Goal: Navigation & Orientation: Find specific page/section

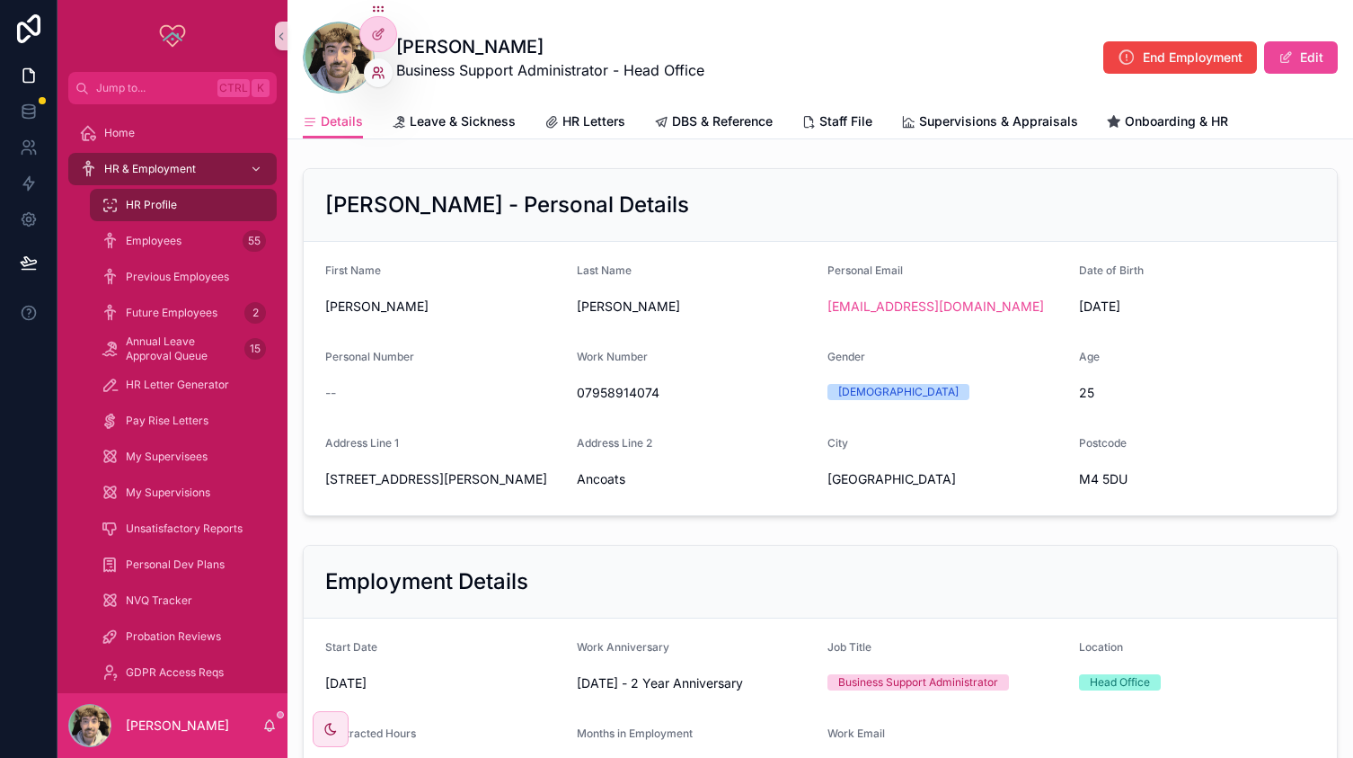
click at [377, 71] on icon at bounding box center [376, 69] width 4 height 4
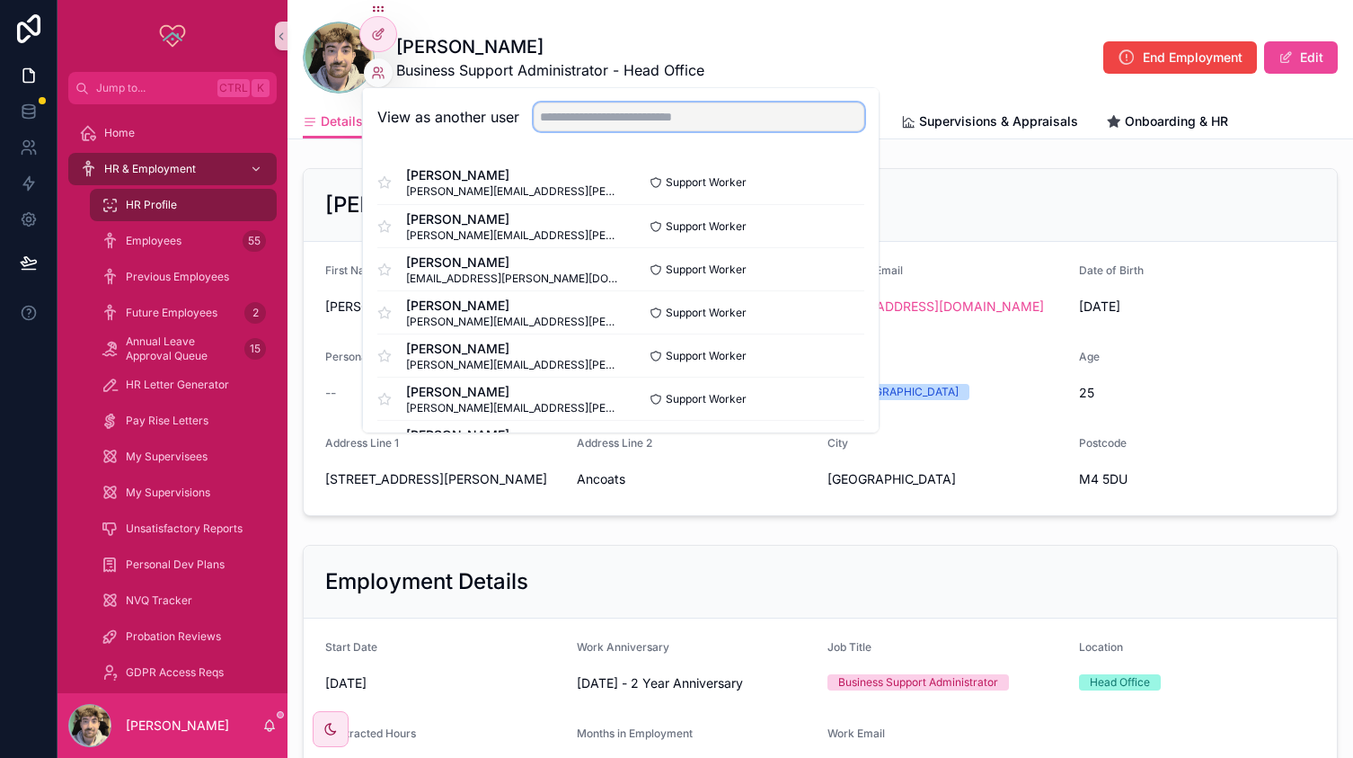
click at [576, 114] on input "text" at bounding box center [699, 116] width 331 height 29
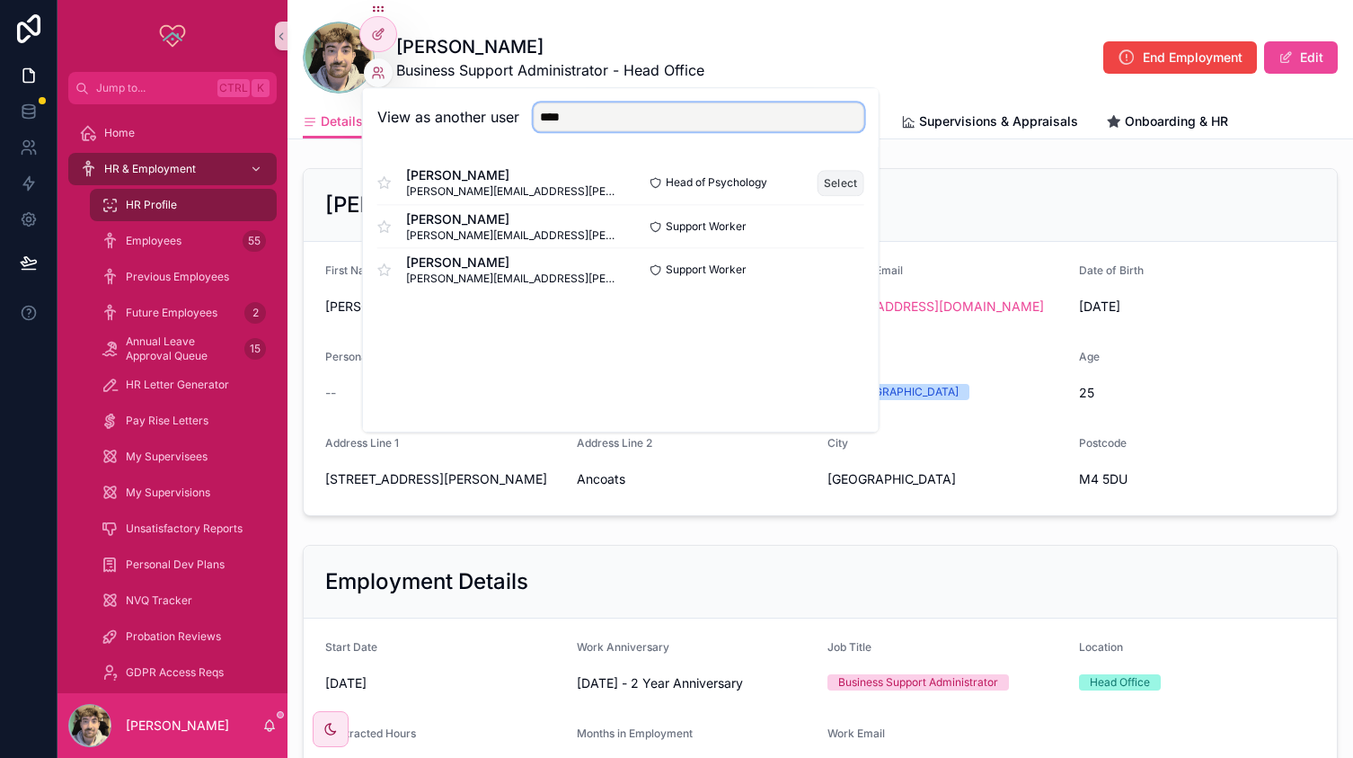
type input "****"
click at [836, 184] on button "Select" at bounding box center [841, 183] width 47 height 26
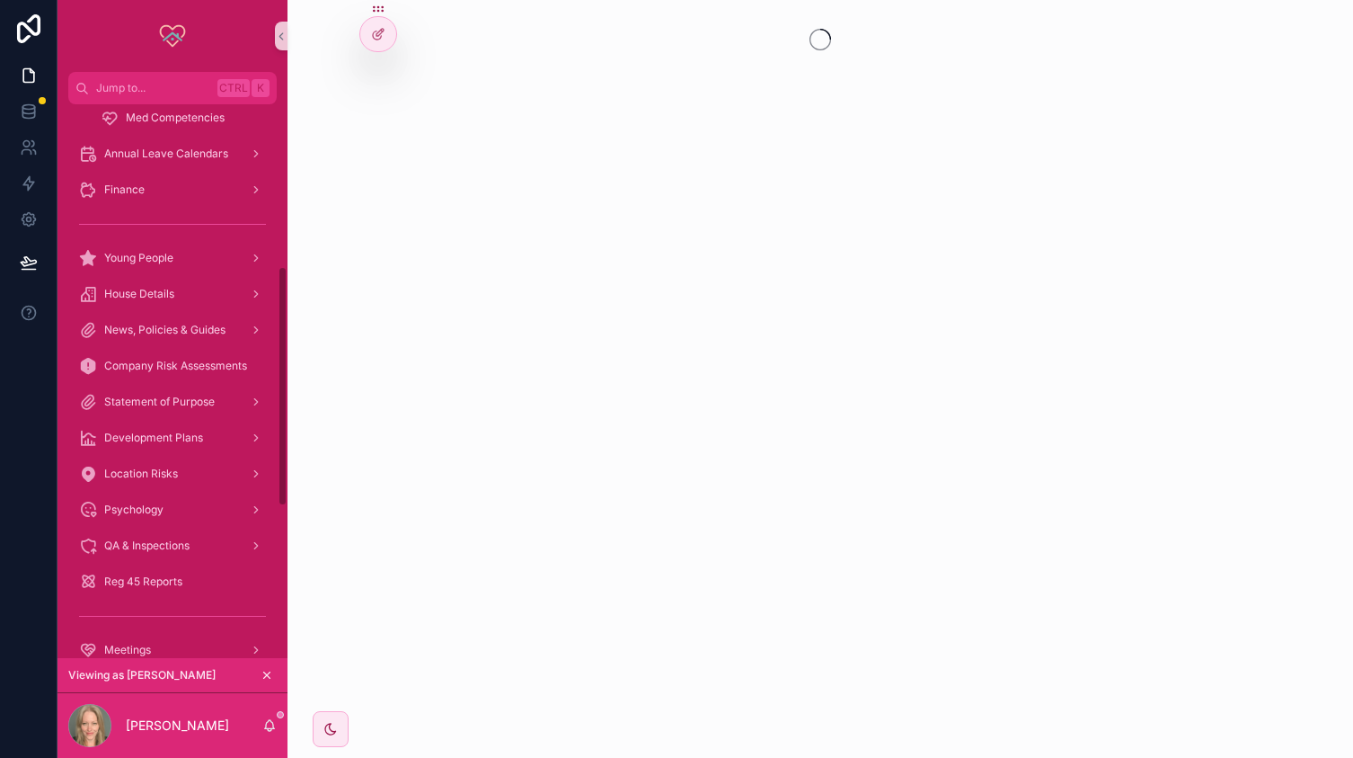
scroll to position [725, 0]
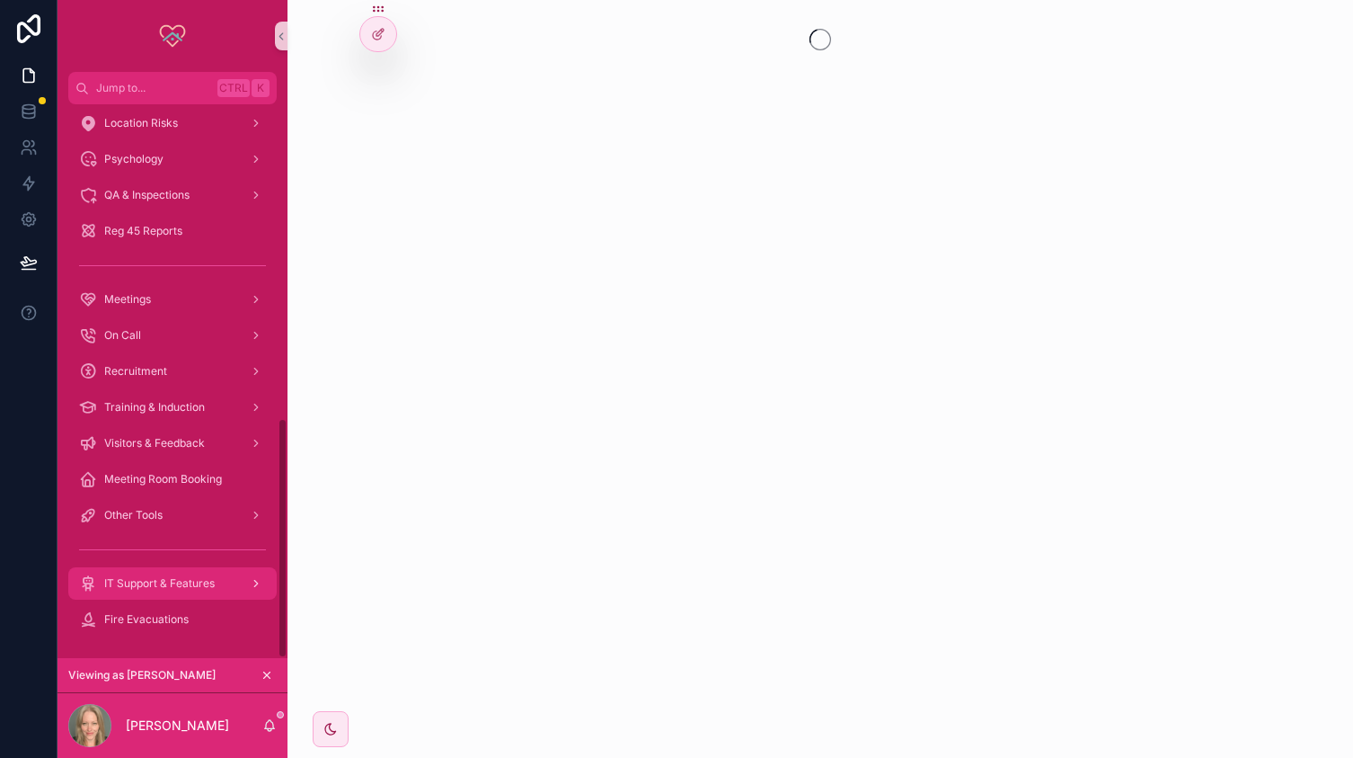
click at [159, 579] on span "IT Support & Features" at bounding box center [159, 583] width 111 height 14
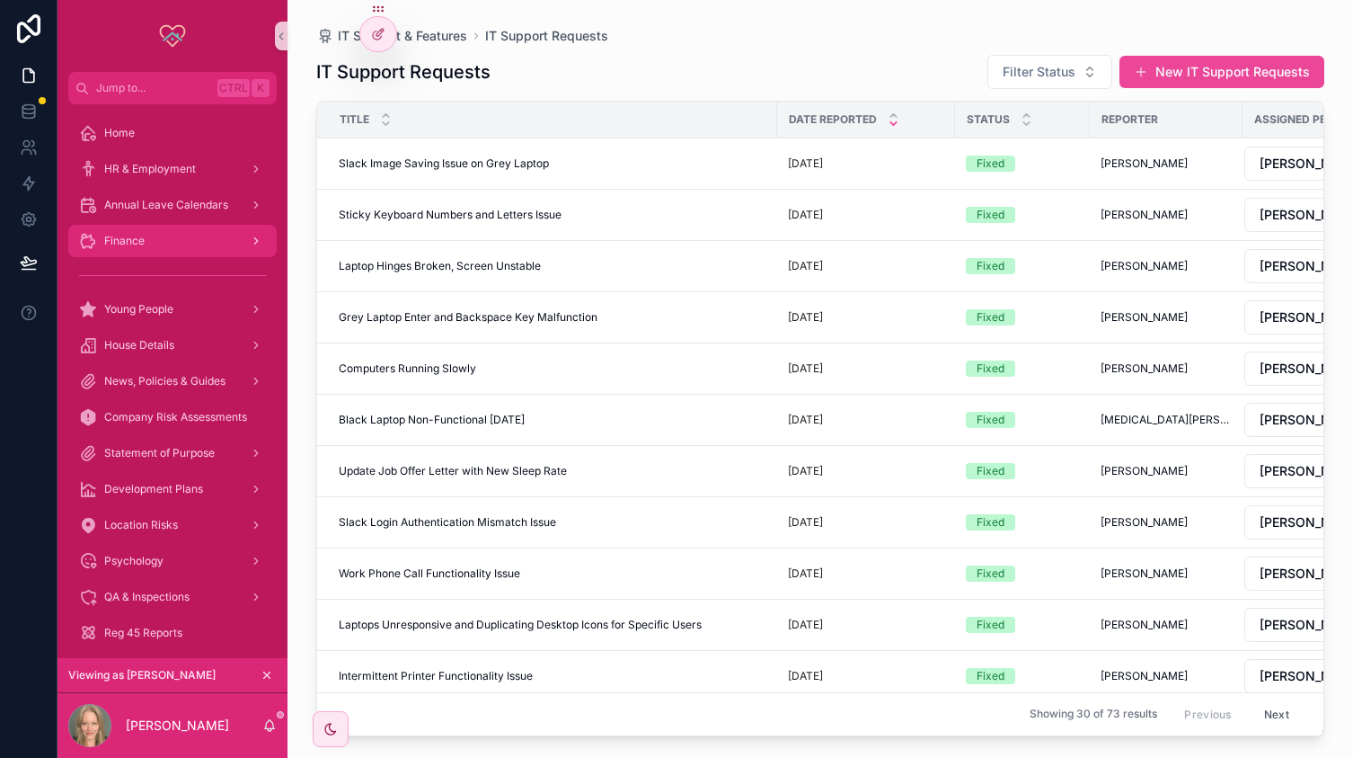
click at [124, 249] on div "Finance" at bounding box center [172, 240] width 187 height 29
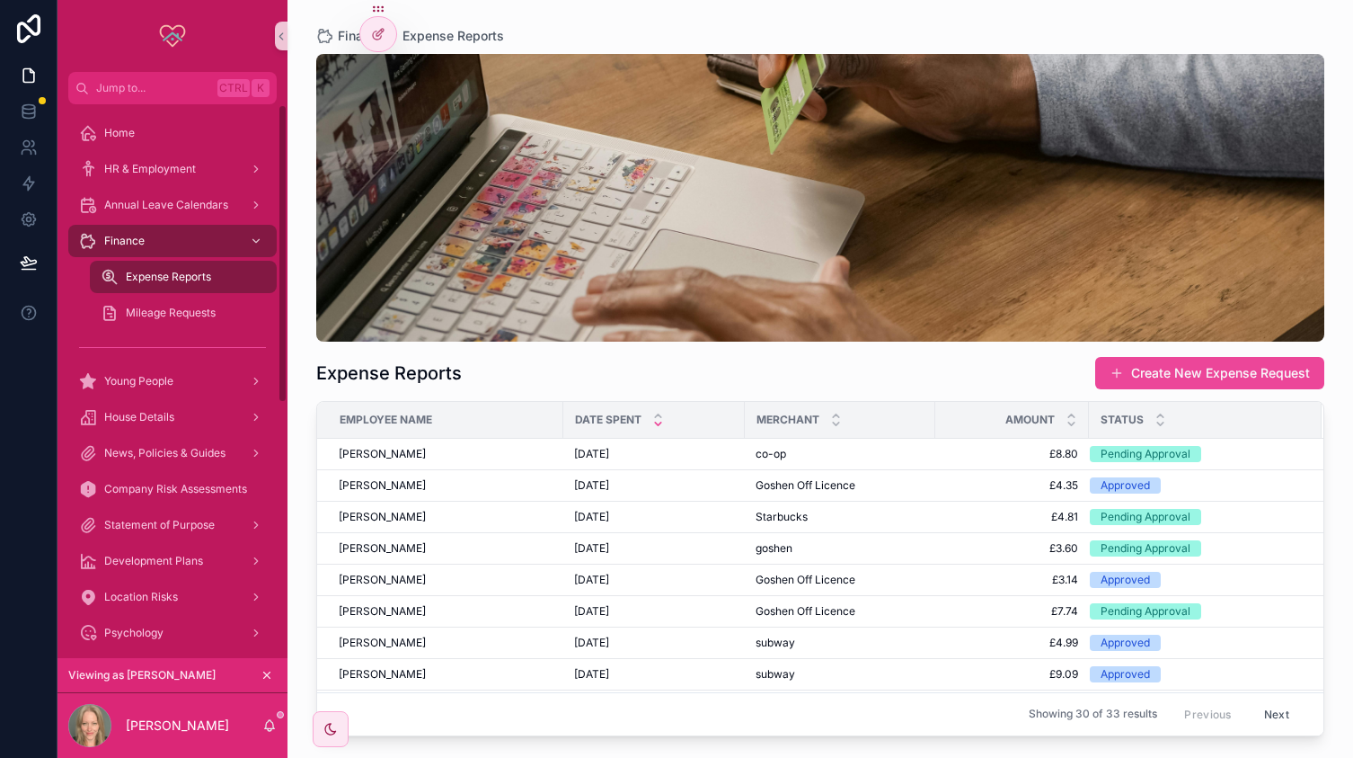
click at [267, 675] on icon "scrollable content" at bounding box center [267, 675] width 6 height 6
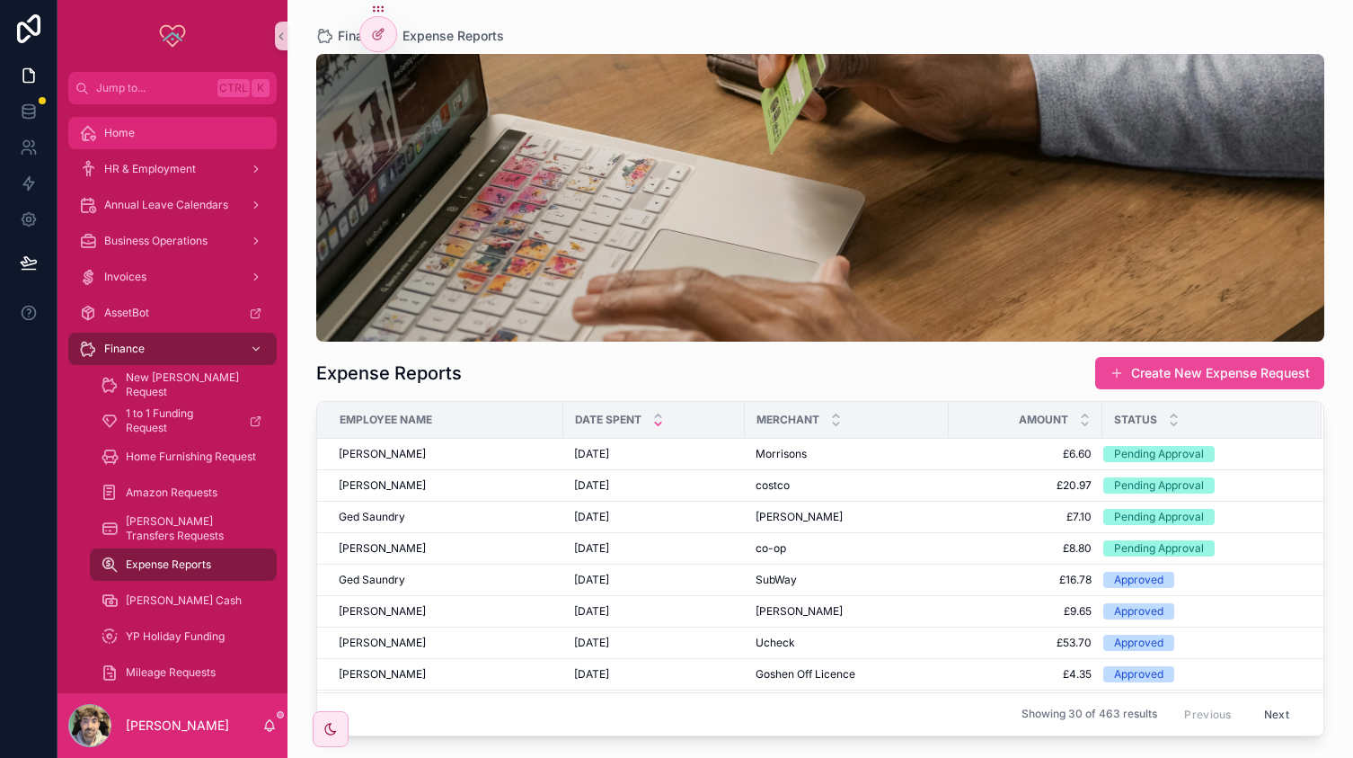
click at [168, 129] on div "Home" at bounding box center [172, 133] width 187 height 29
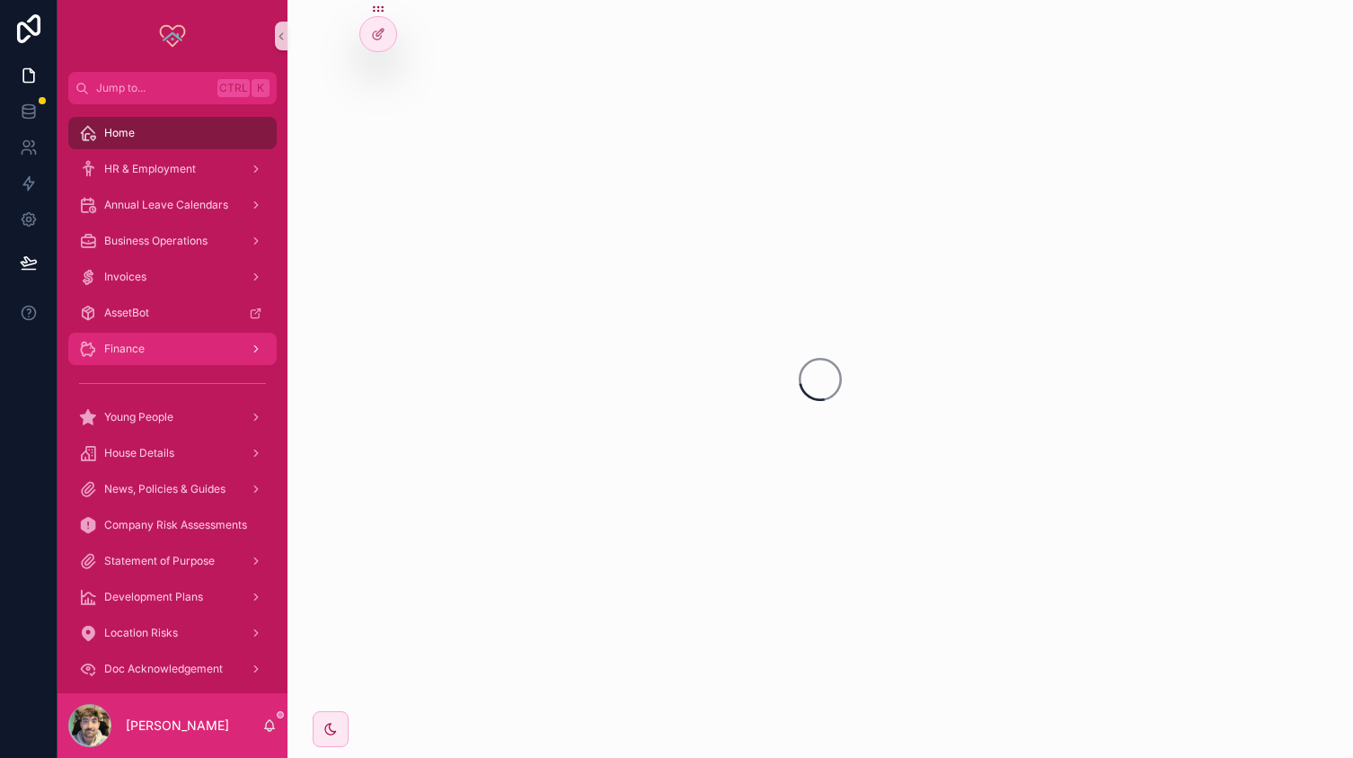
click at [153, 357] on div "Finance" at bounding box center [172, 348] width 187 height 29
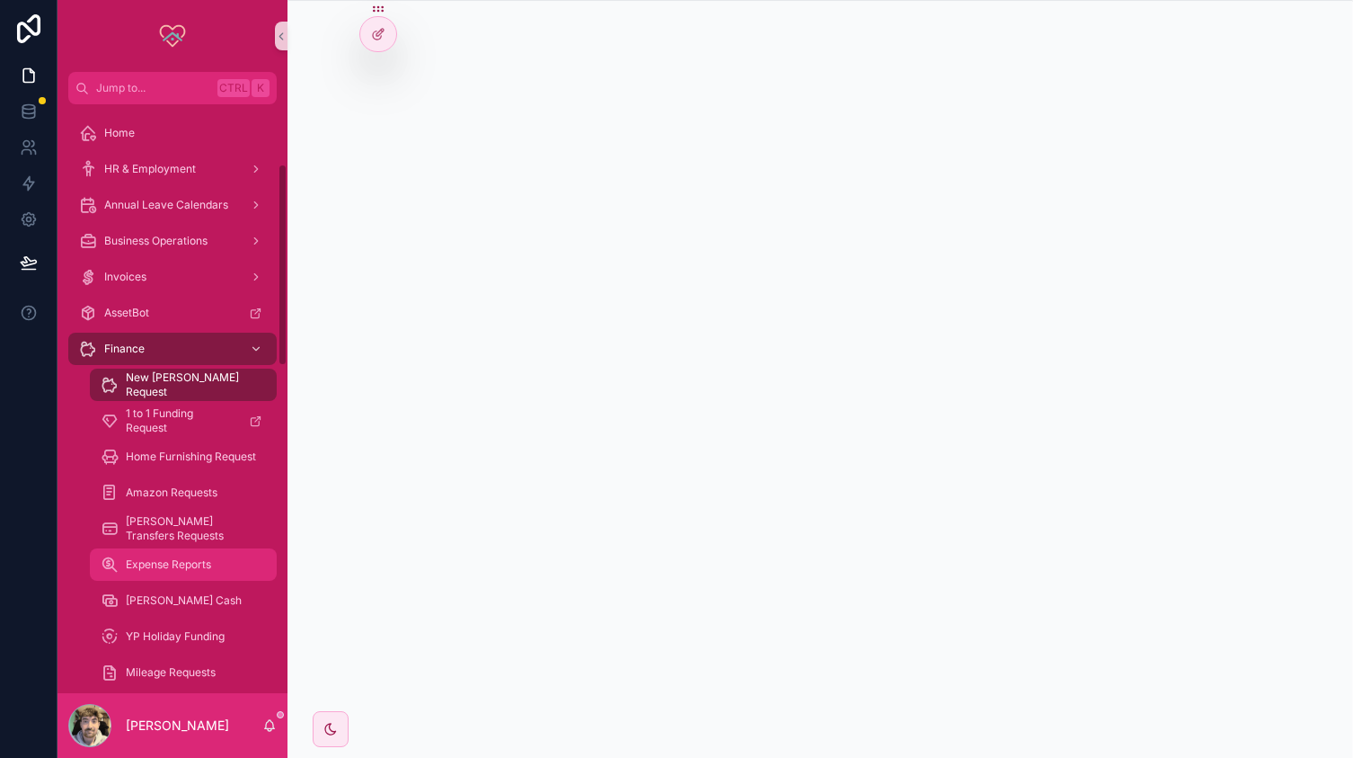
scroll to position [221, 0]
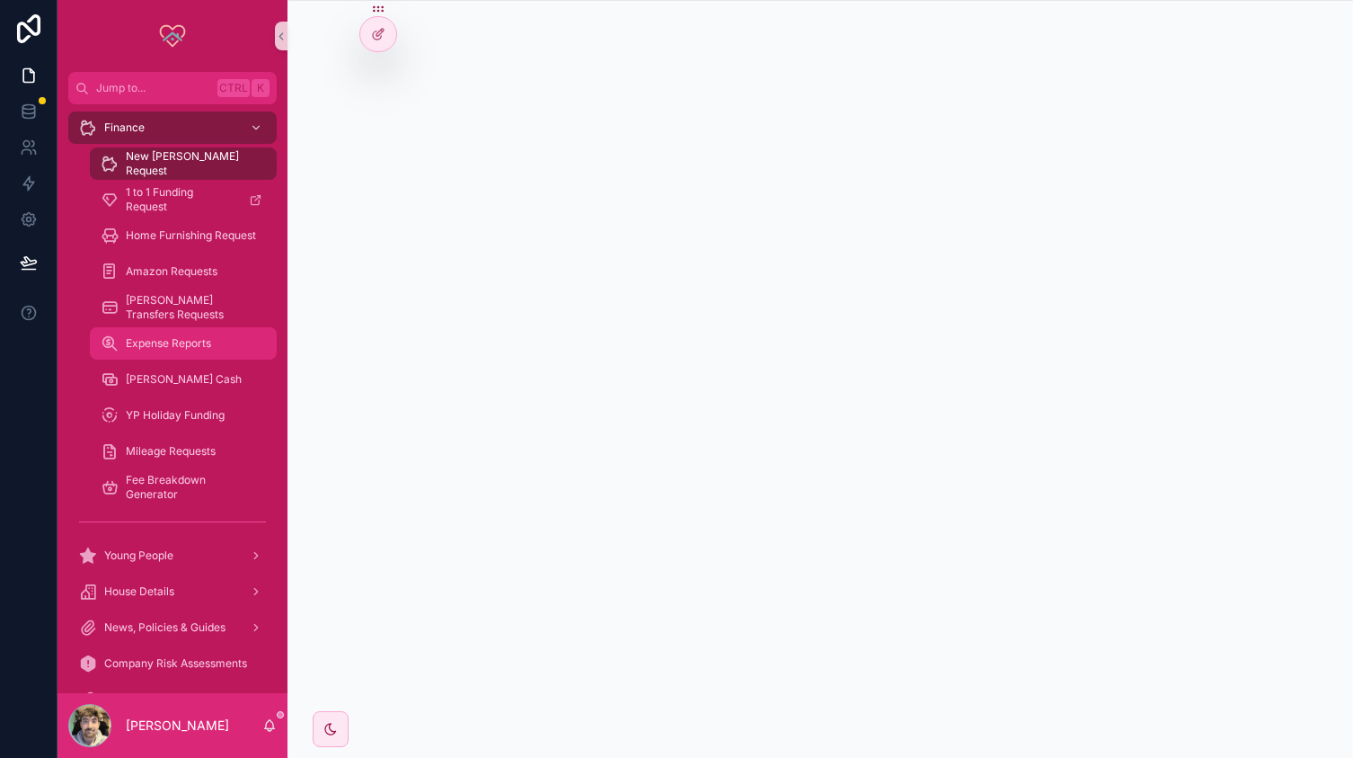
click at [158, 336] on span "Expense Reports" at bounding box center [168, 343] width 85 height 14
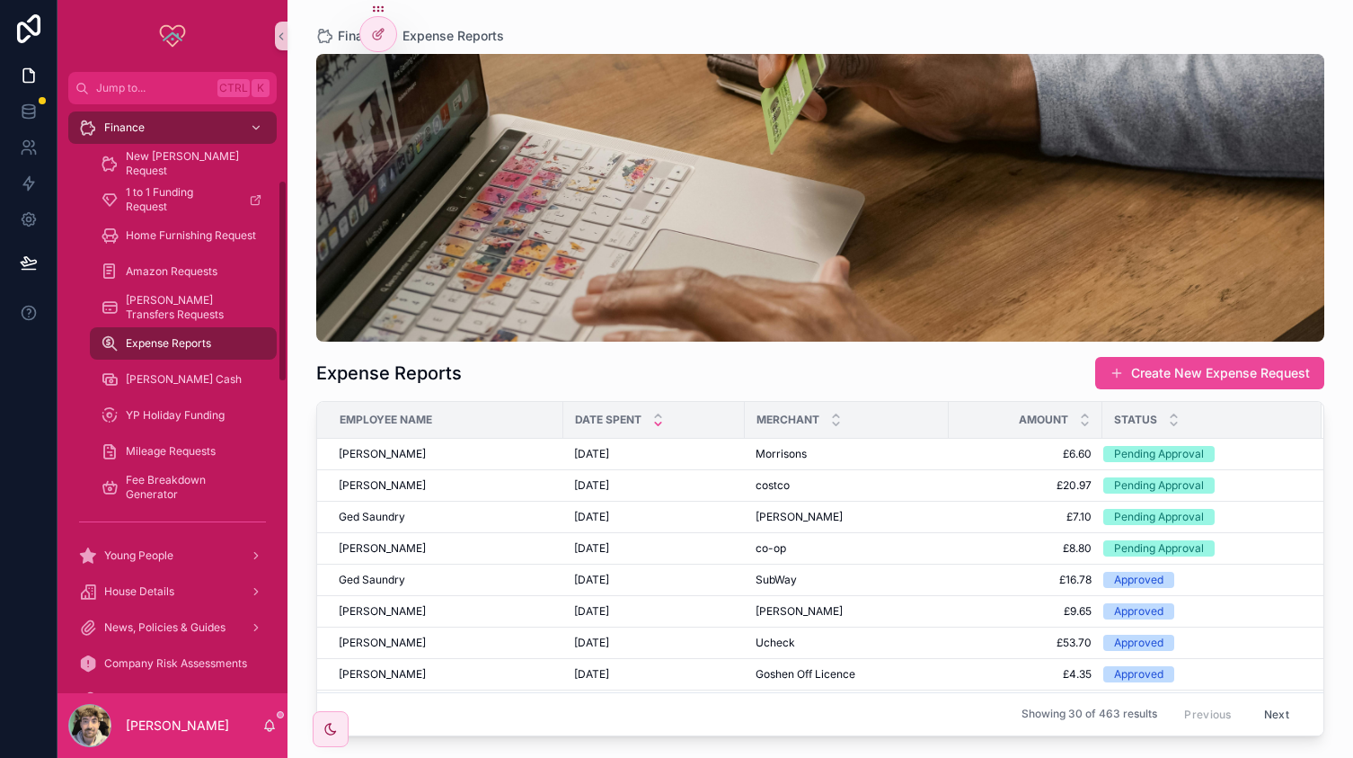
click at [0, 395] on div at bounding box center [29, 379] width 58 height 758
